Goal: Task Accomplishment & Management: Manage account settings

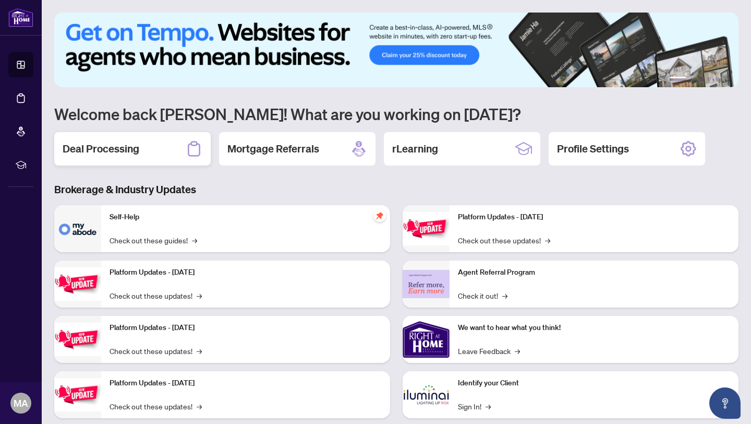
click at [166, 148] on div "Deal Processing" at bounding box center [132, 148] width 157 height 33
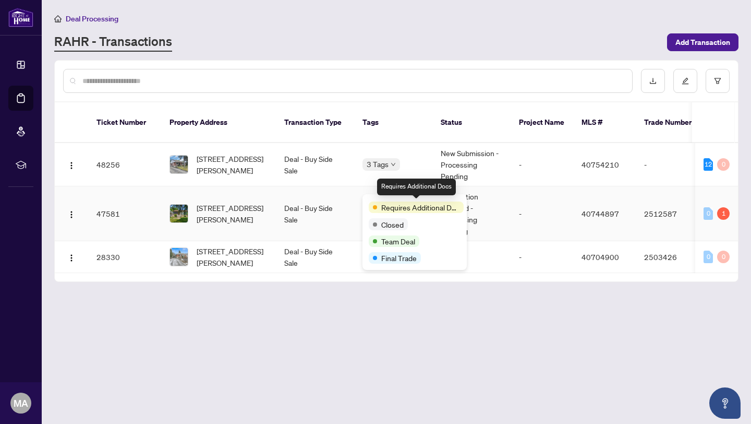
click at [386, 201] on span "Requires Additional Docs" at bounding box center [420, 206] width 78 height 11
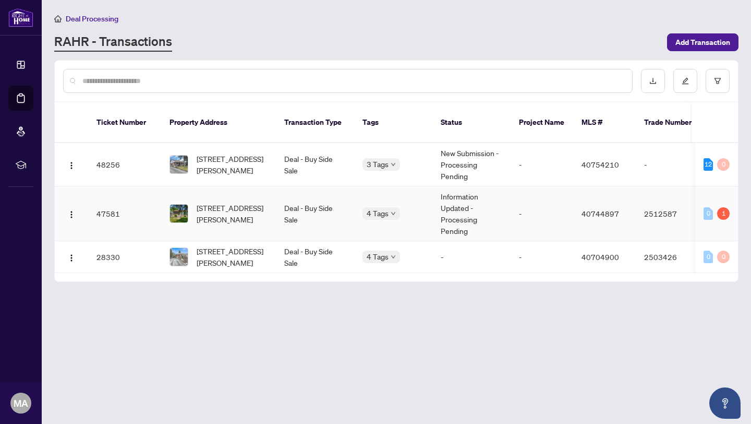
click at [333, 200] on td "Deal - Buy Side Sale" at bounding box center [315, 213] width 78 height 55
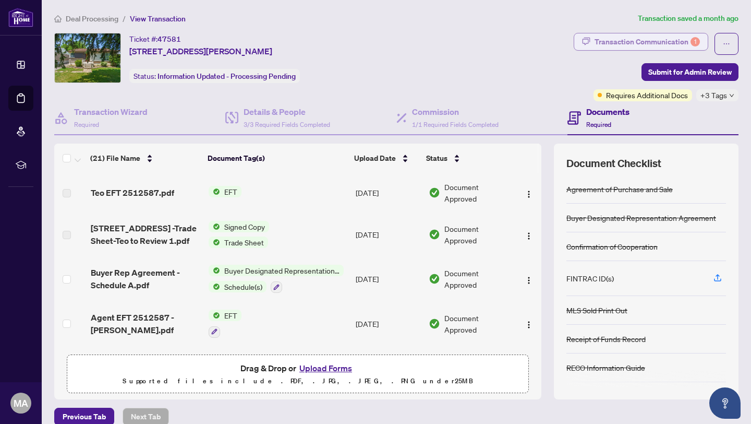
click at [605, 43] on div "Transaction Communication 1" at bounding box center [647, 41] width 105 height 17
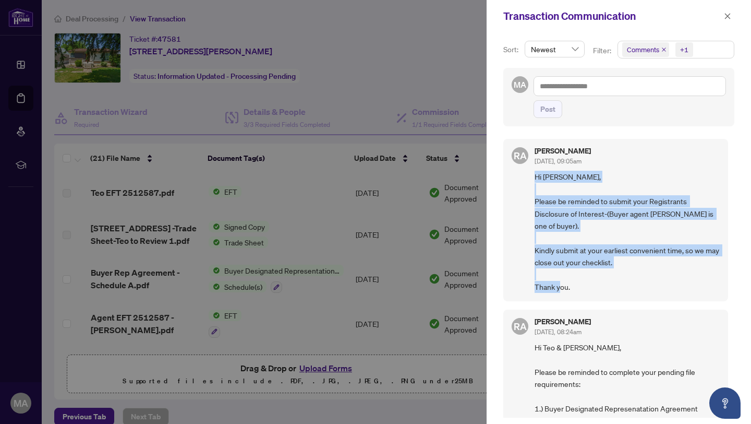
drag, startPoint x: 580, startPoint y: 289, endPoint x: 536, endPoint y: 175, distance: 122.1
click at [536, 175] on span "Hi [PERSON_NAME], Please be reminded to submit your Registrants Disclosure of I…" at bounding box center [627, 232] width 185 height 122
copy span "Hi [PERSON_NAME], Please be reminded to submit your Registrants Disclosure of I…"
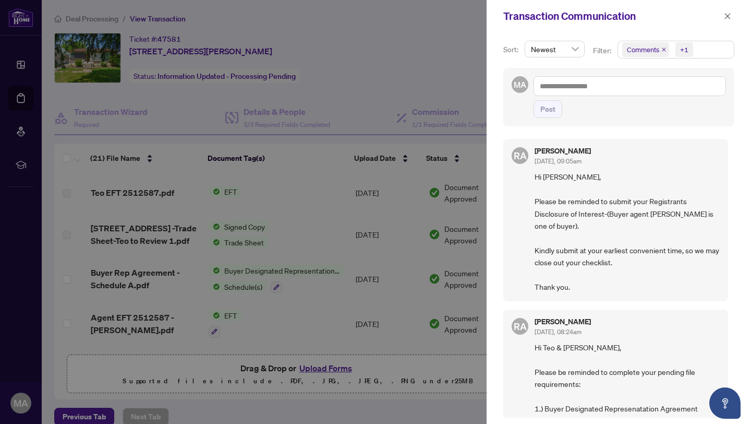
click at [723, 23] on div "Transaction Communication" at bounding box center [619, 16] width 265 height 32
click at [726, 20] on span "button" at bounding box center [727, 16] width 7 height 17
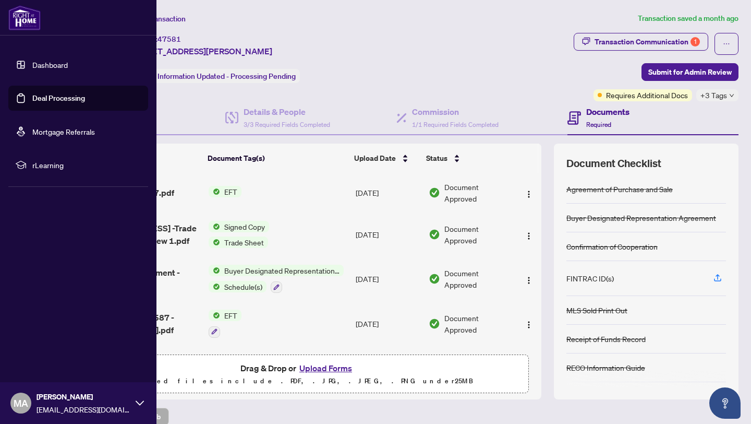
click at [32, 63] on link "Dashboard" at bounding box center [49, 64] width 35 height 9
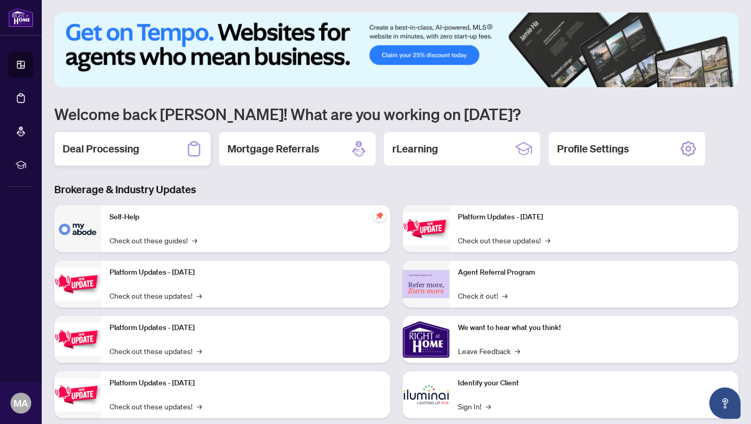
click at [125, 150] on h2 "Deal Processing" at bounding box center [101, 148] width 77 height 15
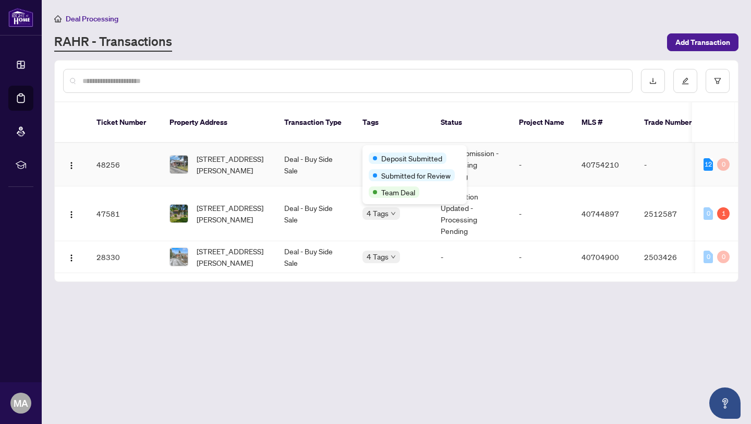
click at [369, 157] on div "Deposit Submitted" at bounding box center [408, 157] width 78 height 11
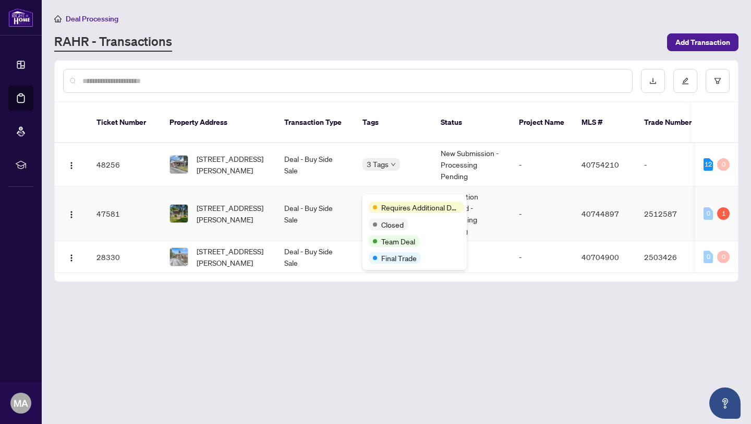
click at [380, 203] on body "Dashboard Deal Processing Mortgage Referrals rLearning MA [PERSON_NAME] [EMAIL_…" at bounding box center [375, 212] width 751 height 424
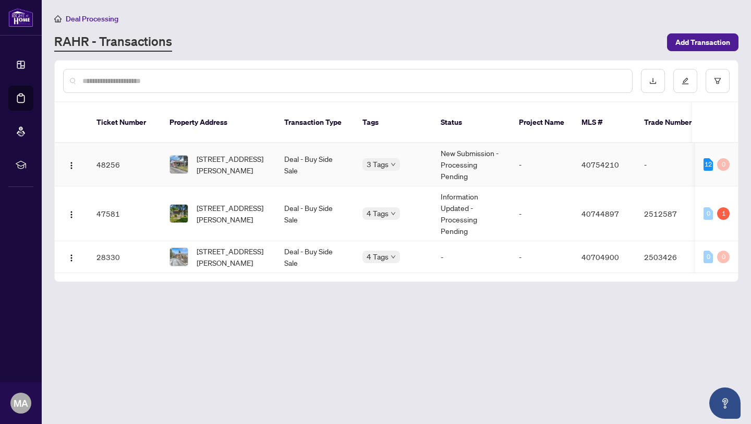
click at [367, 158] on span "3 Tags" at bounding box center [378, 164] width 22 height 12
click at [349, 151] on td "Deal - Buy Side Sale" at bounding box center [315, 164] width 78 height 43
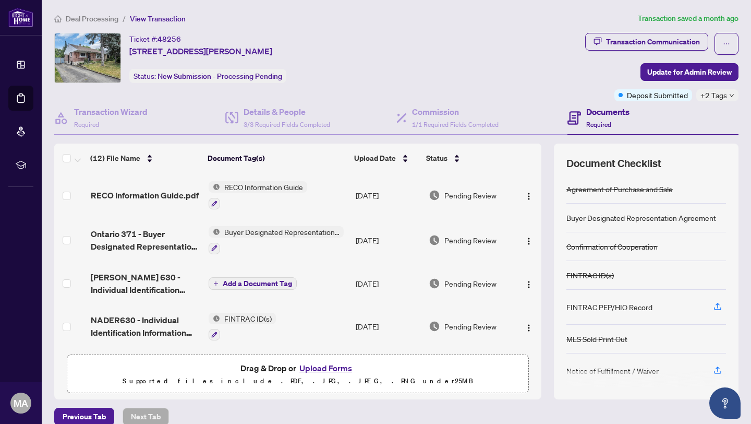
scroll to position [13, 0]
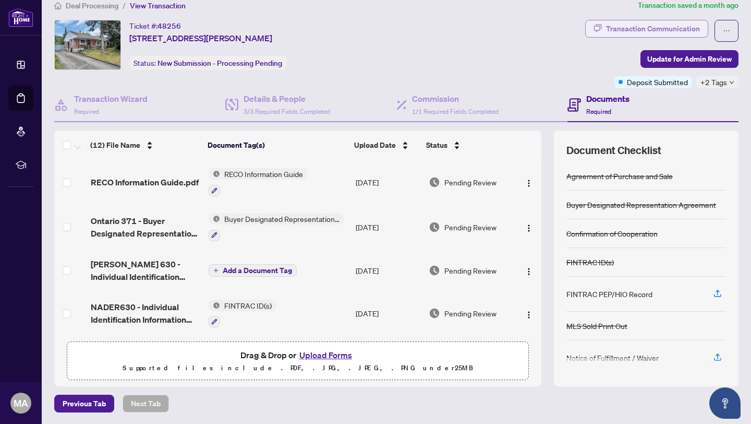
click at [675, 28] on div "Transaction Communication" at bounding box center [653, 28] width 94 height 17
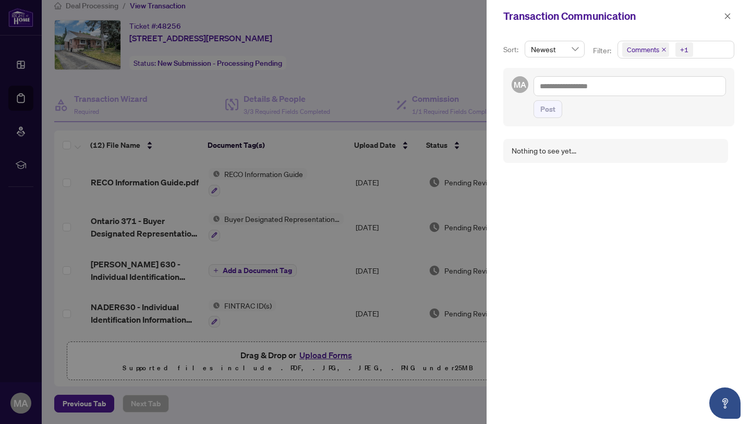
click at [736, 10] on div "Transaction Communication" at bounding box center [619, 16] width 265 height 32
click at [725, 17] on icon "close" at bounding box center [727, 16] width 7 height 7
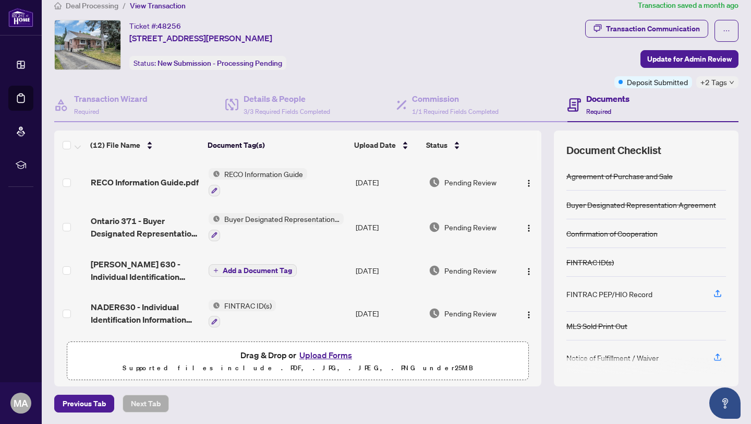
click at [715, 84] on span "+2 Tags" at bounding box center [714, 82] width 27 height 12
click at [473, 78] on div "Ticket #: 48256 [STREET_ADDRESS][PERSON_NAME] Status: New Submission - Processi…" at bounding box center [317, 54] width 531 height 68
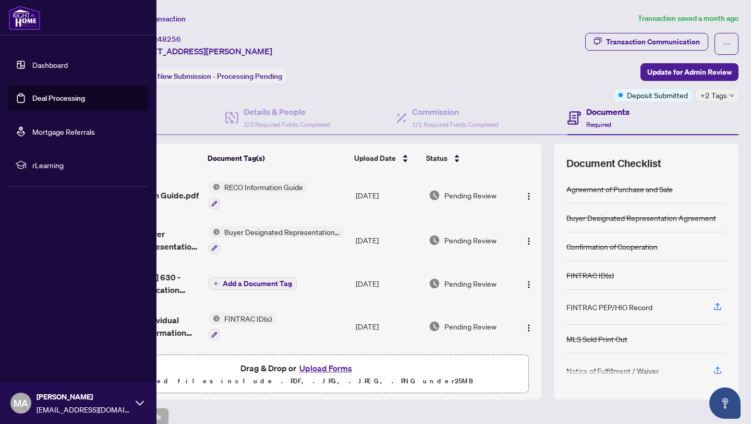
click at [32, 63] on link "Dashboard" at bounding box center [49, 64] width 35 height 9
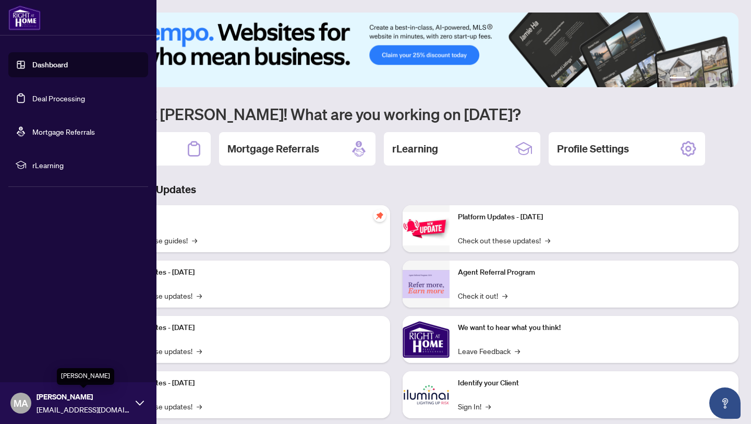
click at [61, 400] on span "[PERSON_NAME]" at bounding box center [84, 396] width 94 height 11
click at [73, 334] on button "Logout" at bounding box center [78, 341] width 140 height 18
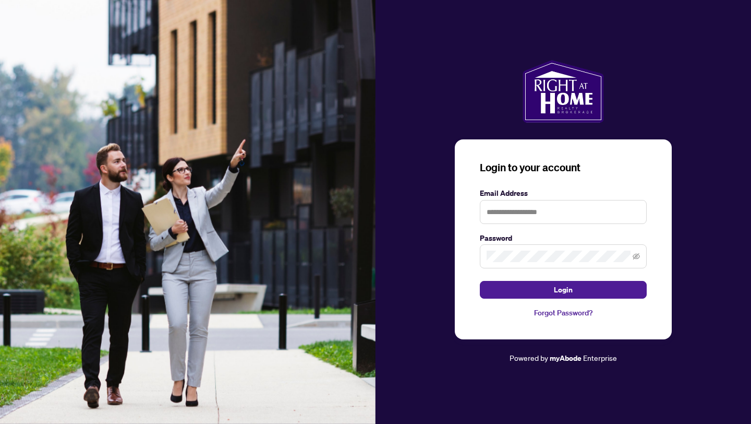
click at [42, 342] on img at bounding box center [188, 212] width 376 height 424
click at [521, 213] on input "text" at bounding box center [563, 212] width 167 height 24
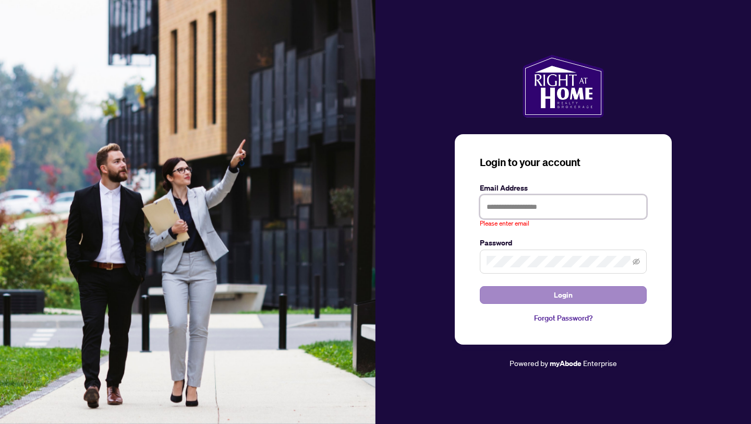
type input "**********"
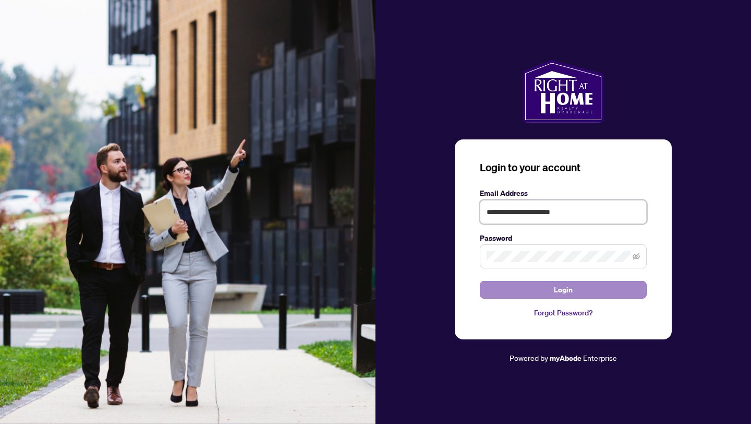
click at [480, 281] on button "Login" at bounding box center [563, 290] width 167 height 18
